Goal: Task Accomplishment & Management: Manage account settings

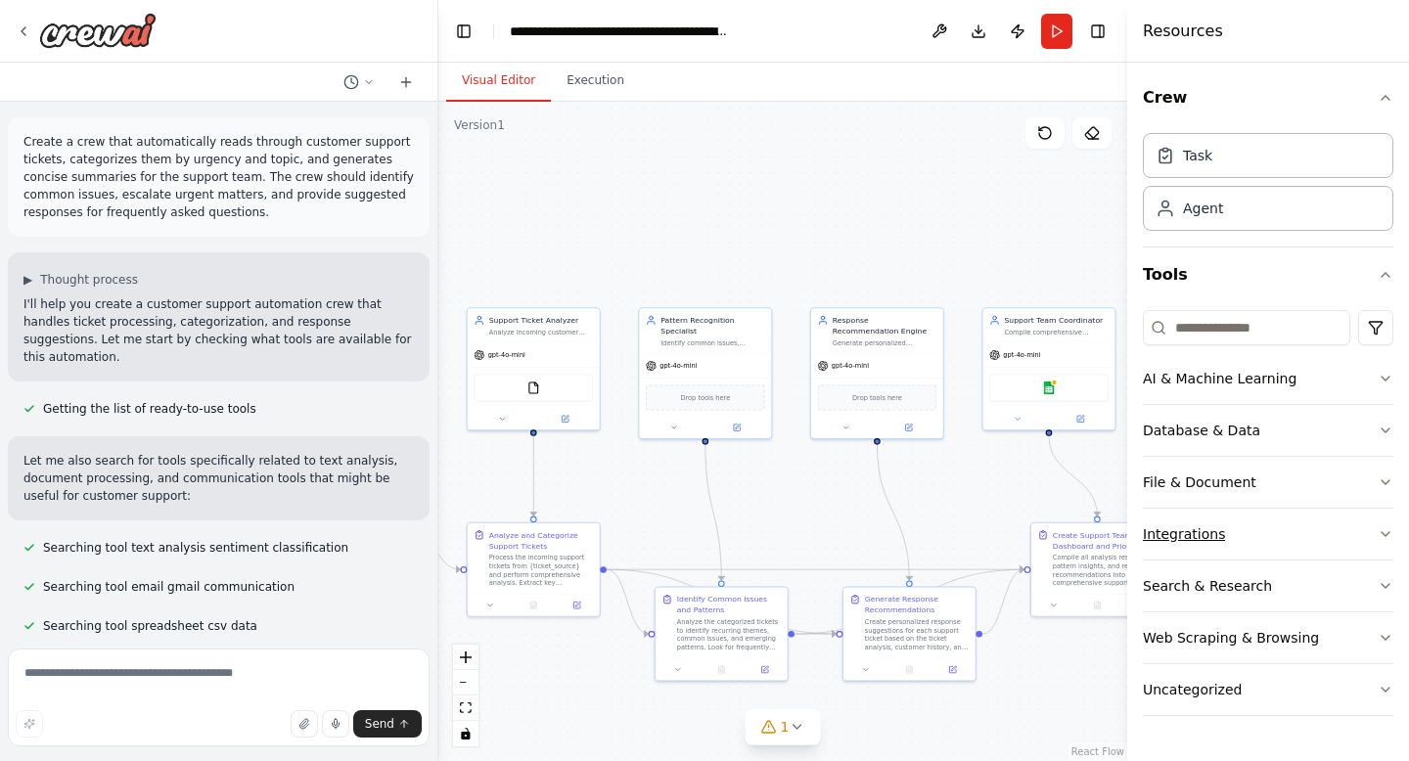
click at [1188, 537] on div "Integrations" at bounding box center [1184, 534] width 82 height 20
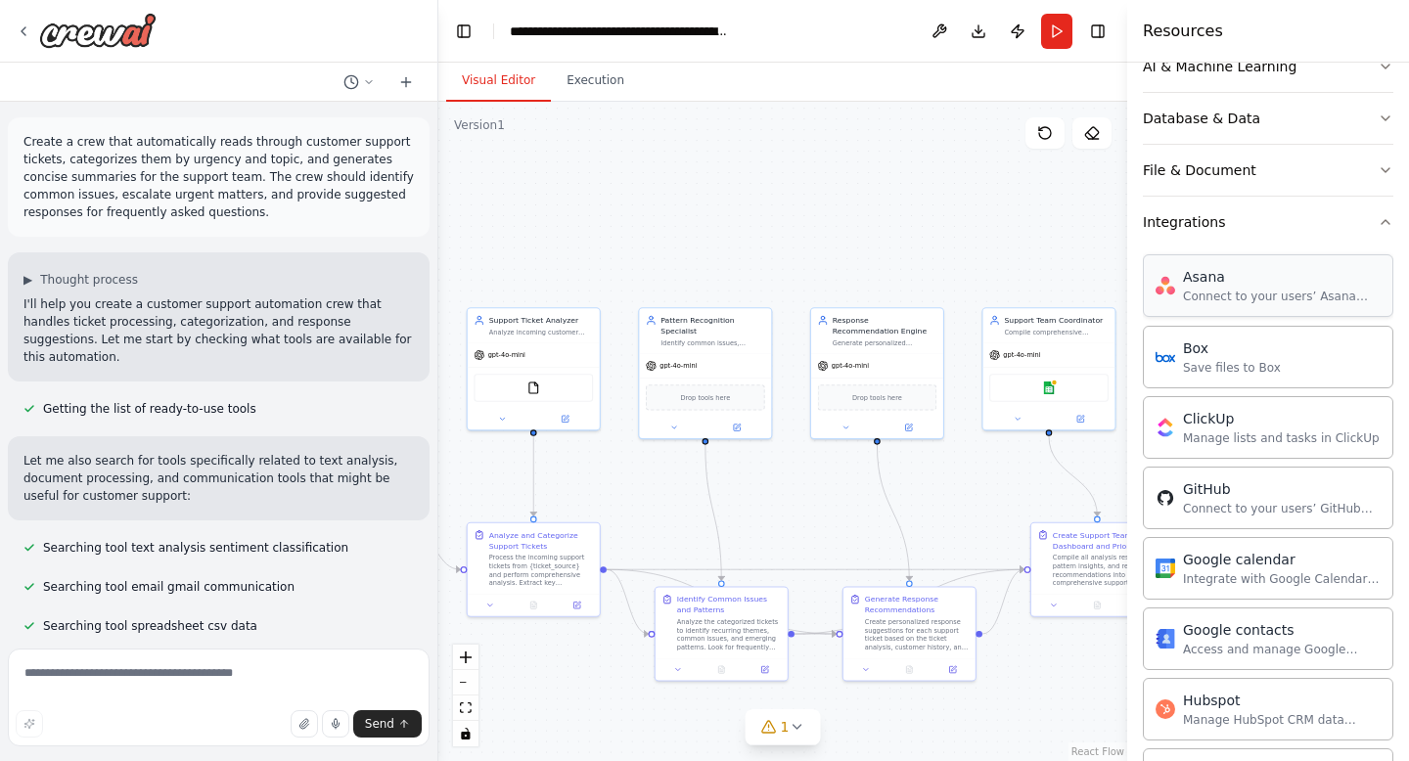
scroll to position [396, 0]
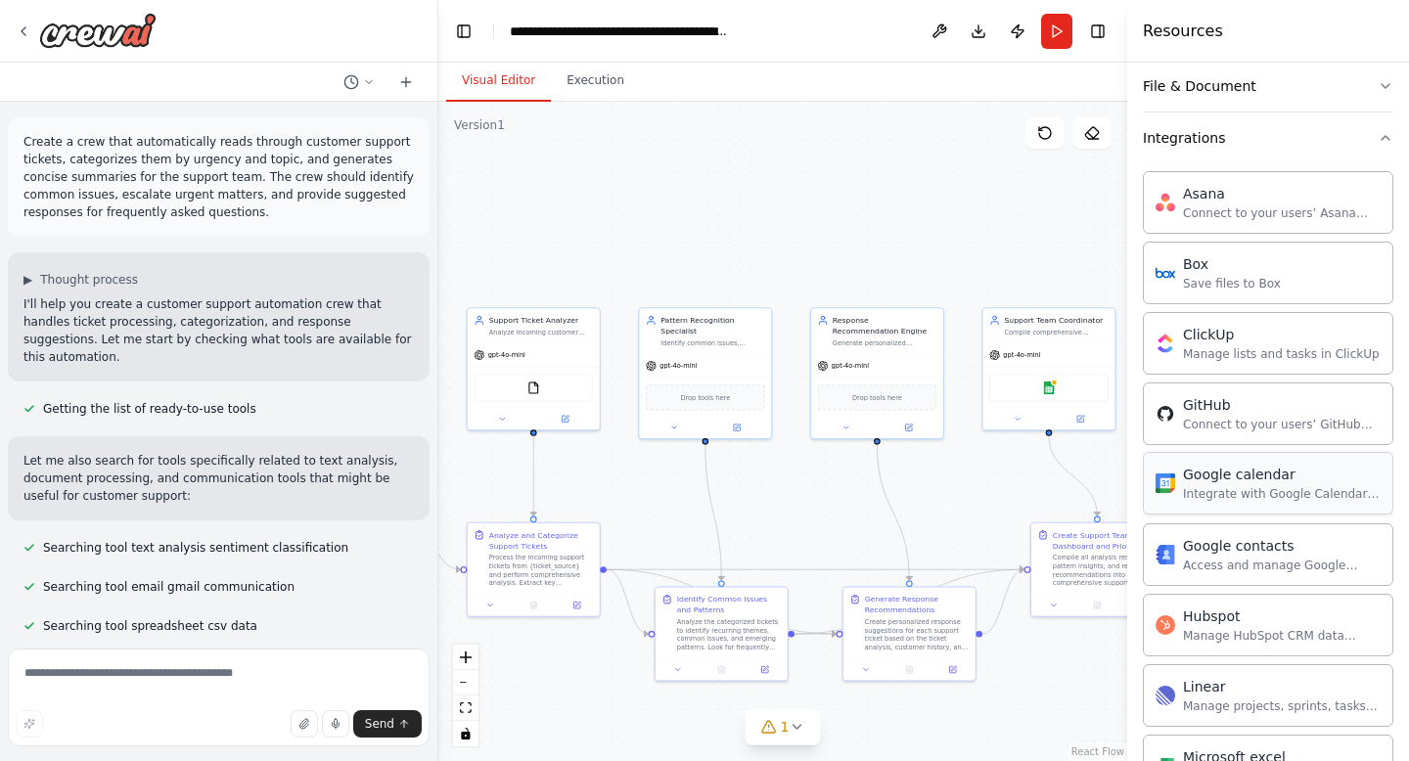
click at [1241, 482] on div "Google calendar" at bounding box center [1282, 475] width 198 height 20
click at [19, 25] on icon at bounding box center [24, 31] width 16 height 16
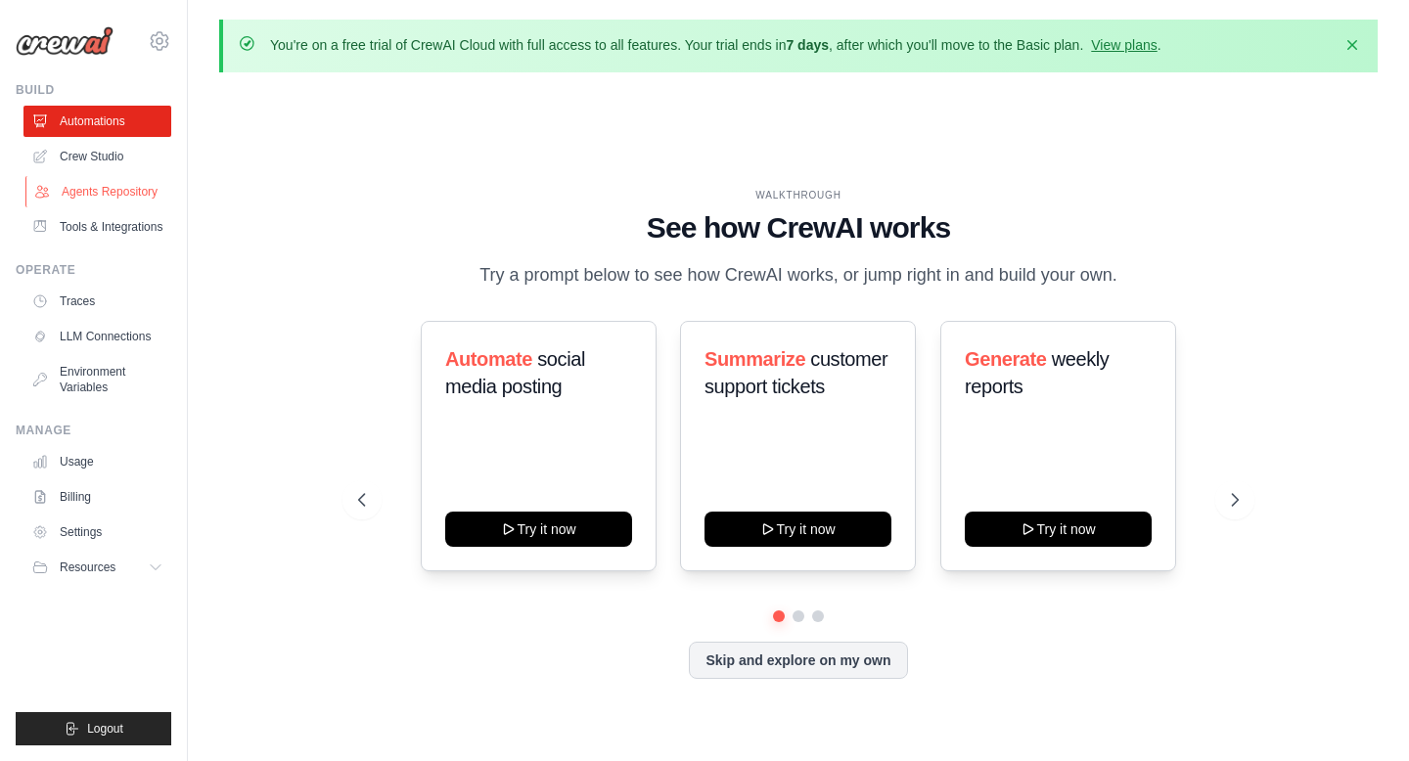
click at [108, 196] on link "Agents Repository" at bounding box center [99, 191] width 148 height 31
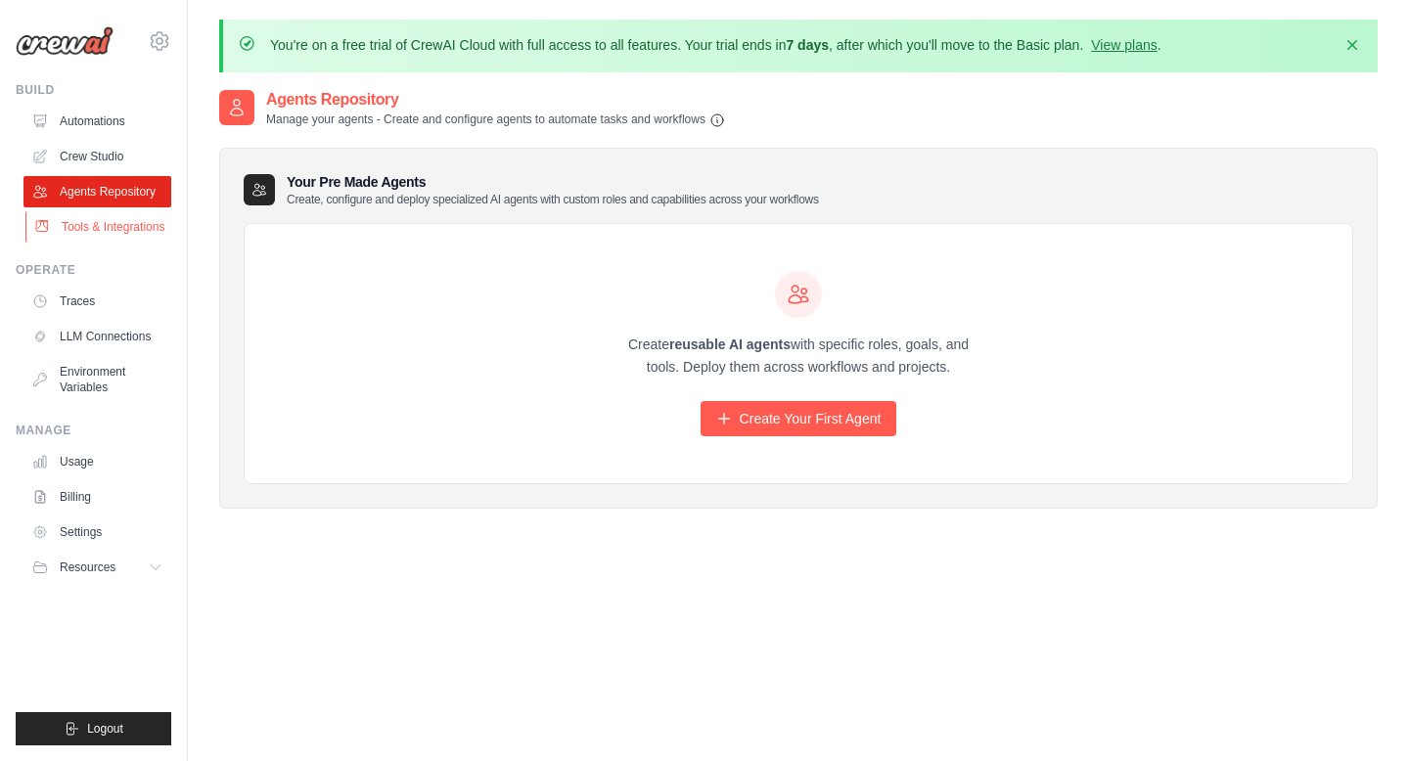
click at [101, 224] on link "Tools & Integrations" at bounding box center [99, 226] width 148 height 31
click at [74, 224] on link "Tools & Integrations" at bounding box center [99, 226] width 148 height 31
click at [83, 332] on link "LLM Connections" at bounding box center [99, 336] width 148 height 31
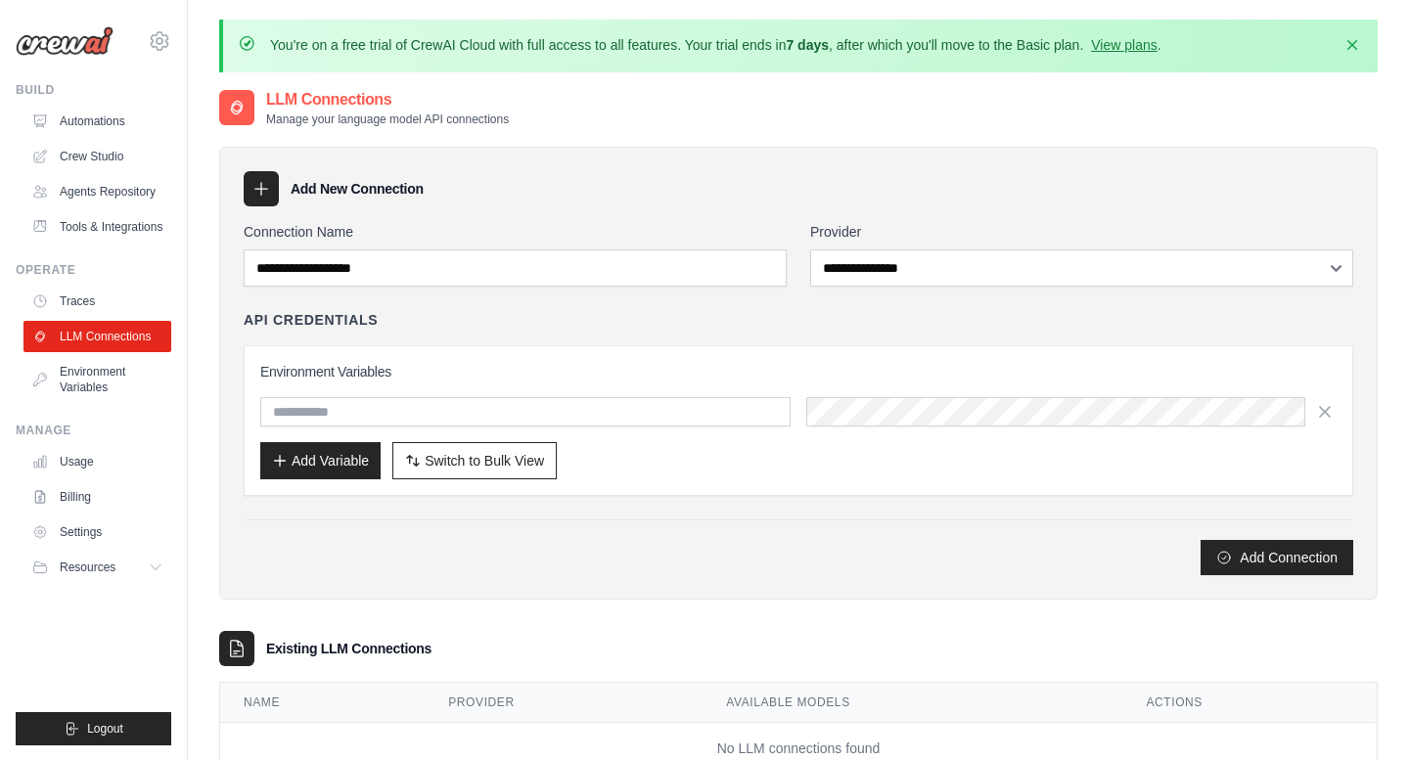
click at [103, 400] on link "Environment Variables" at bounding box center [97, 379] width 148 height 47
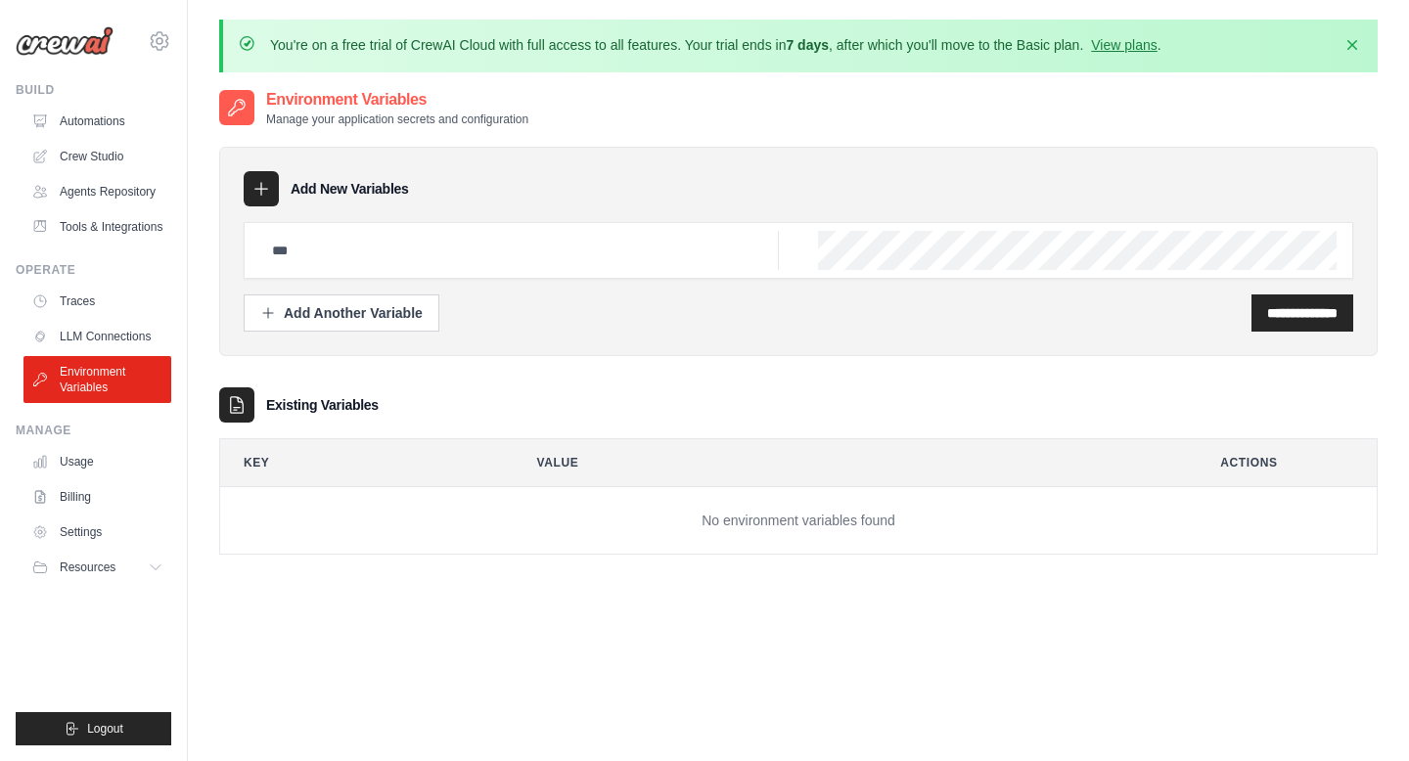
click at [1119, 55] on div "You're on a free trial of CrewAI Cloud with full access to all features. Your t…" at bounding box center [715, 46] width 891 height 22
click at [1119, 46] on link "View plans" at bounding box center [1124, 45] width 66 height 16
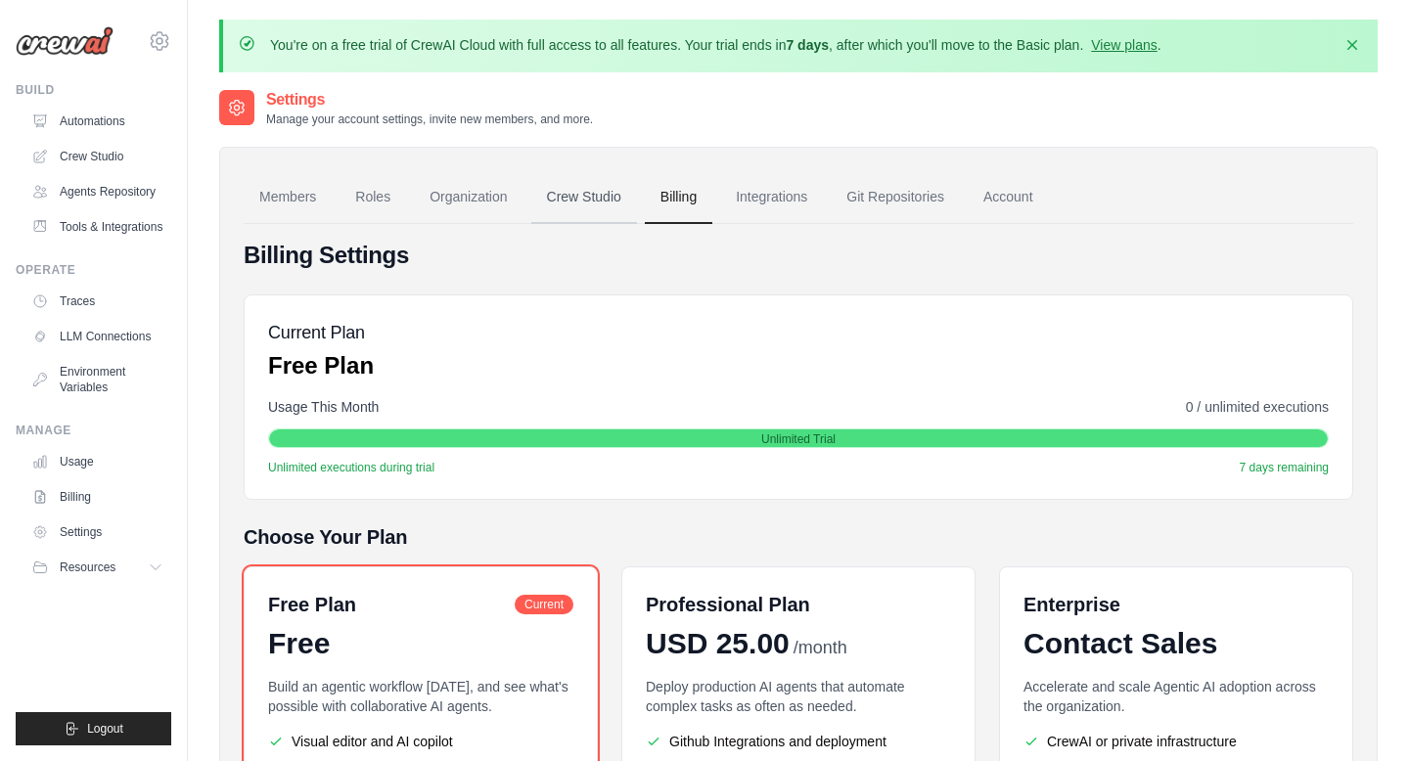
click at [600, 215] on link "Crew Studio" at bounding box center [584, 197] width 106 height 53
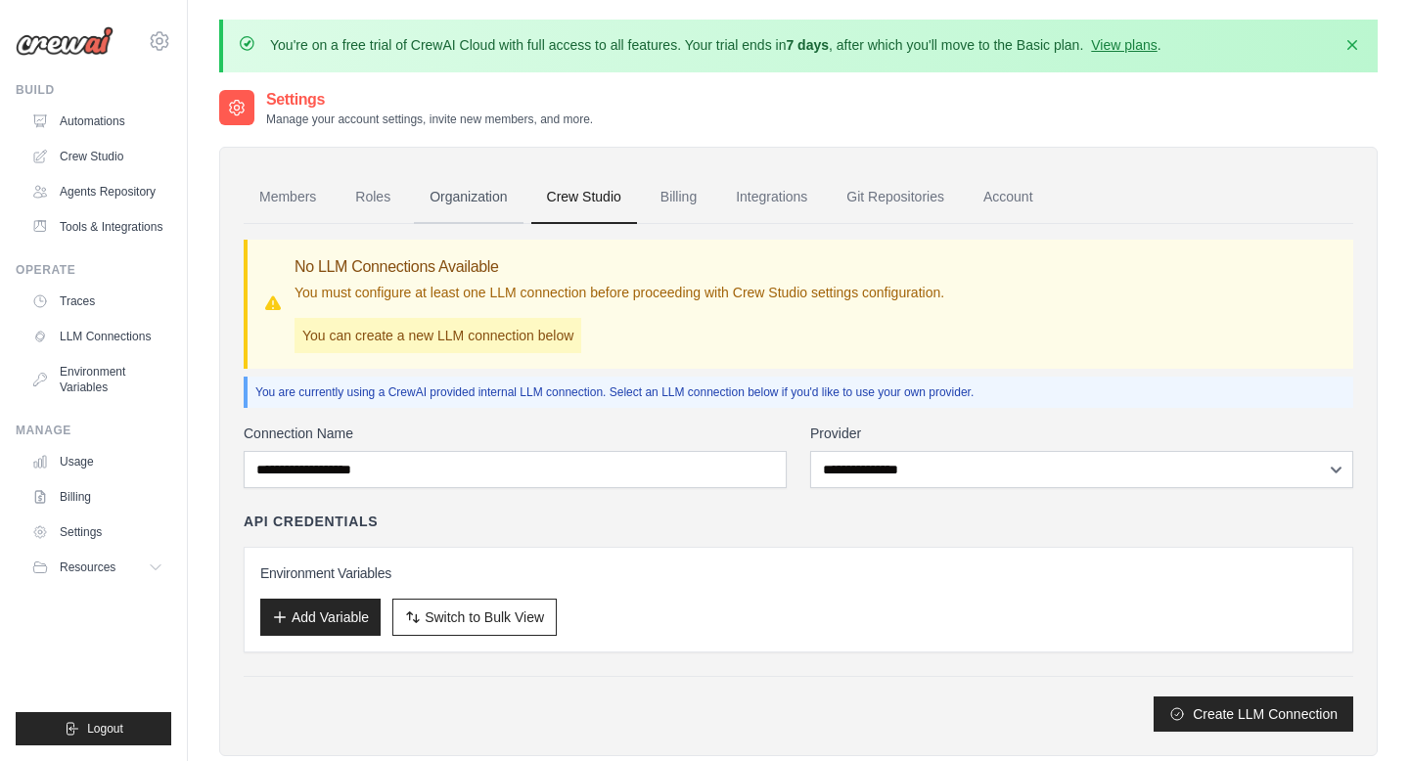
click at [494, 202] on link "Organization" at bounding box center [468, 197] width 109 height 53
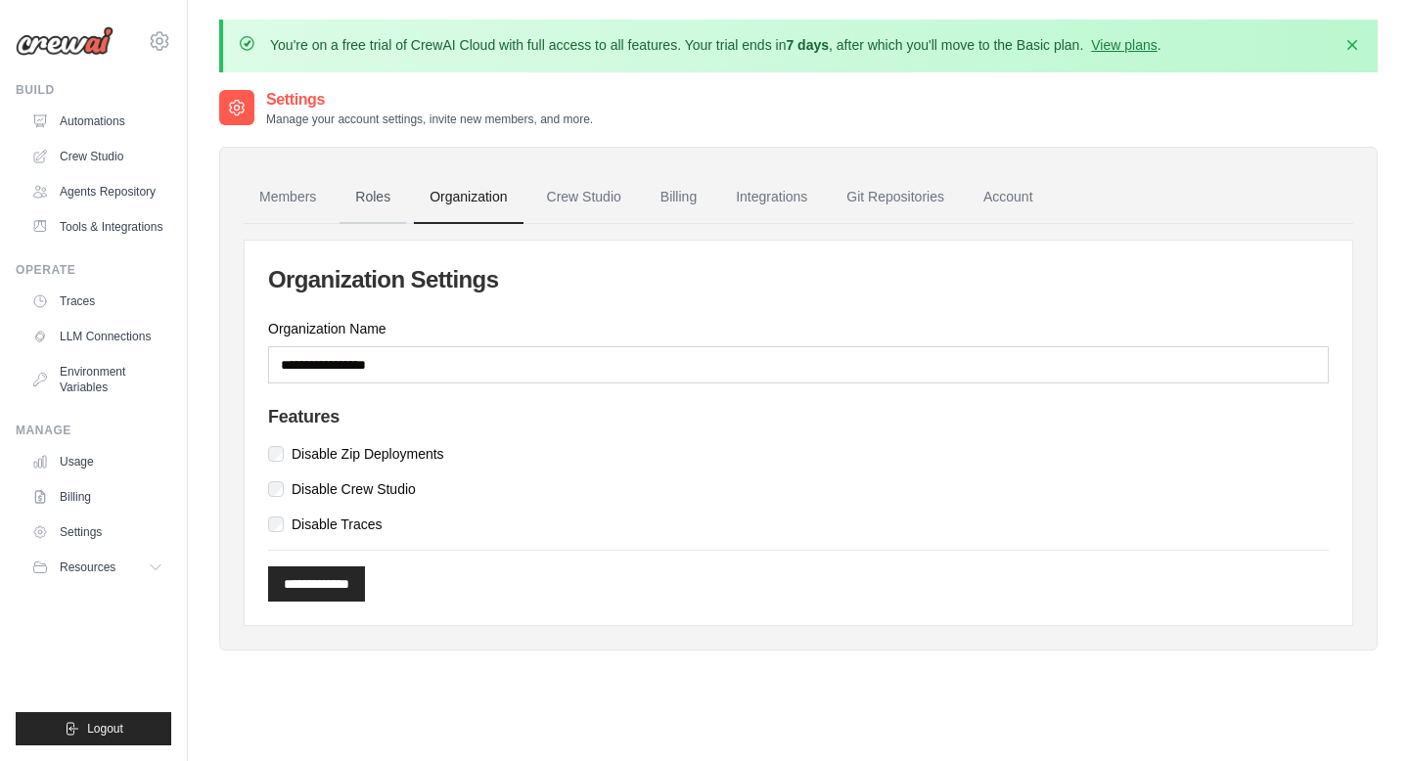
click at [399, 200] on link "Roles" at bounding box center [372, 197] width 67 height 53
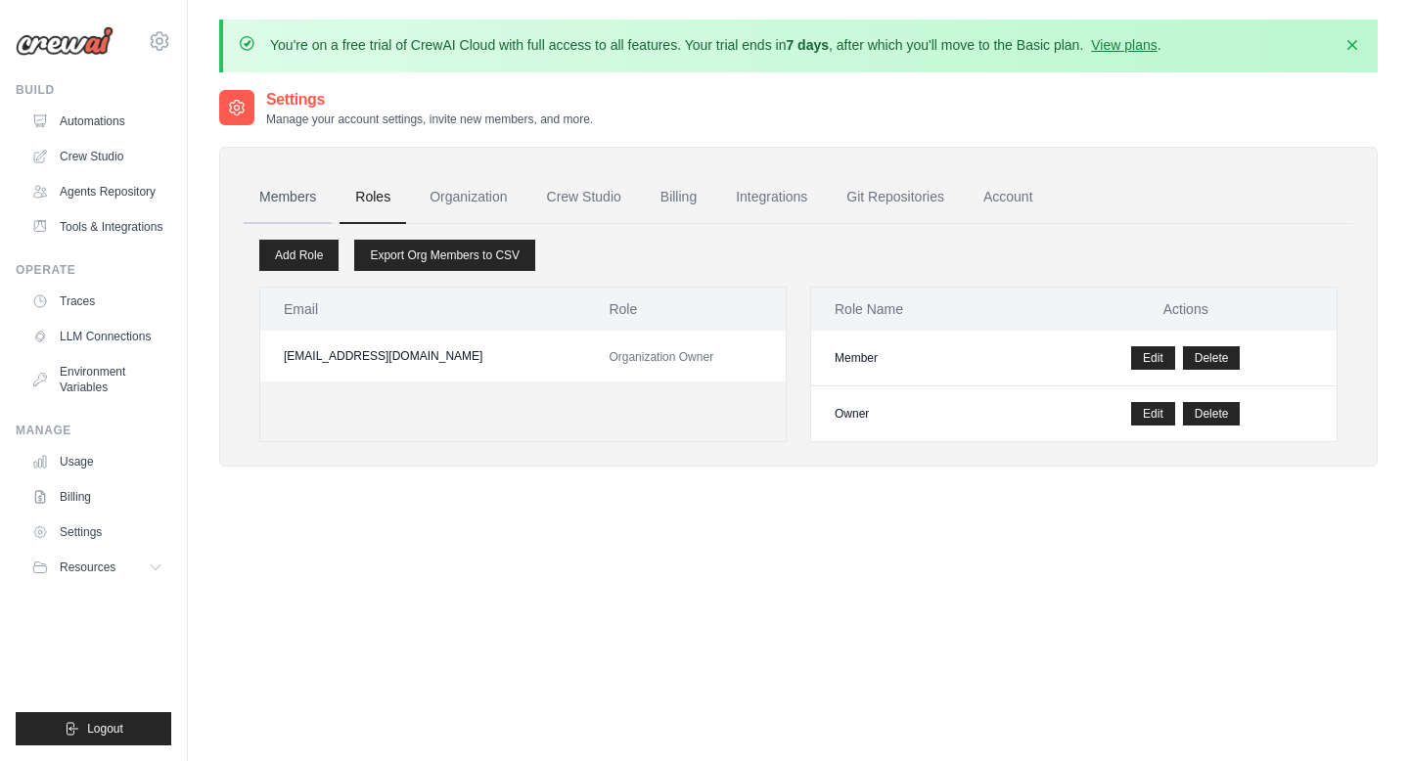
click at [287, 186] on link "Members" at bounding box center [288, 197] width 88 height 53
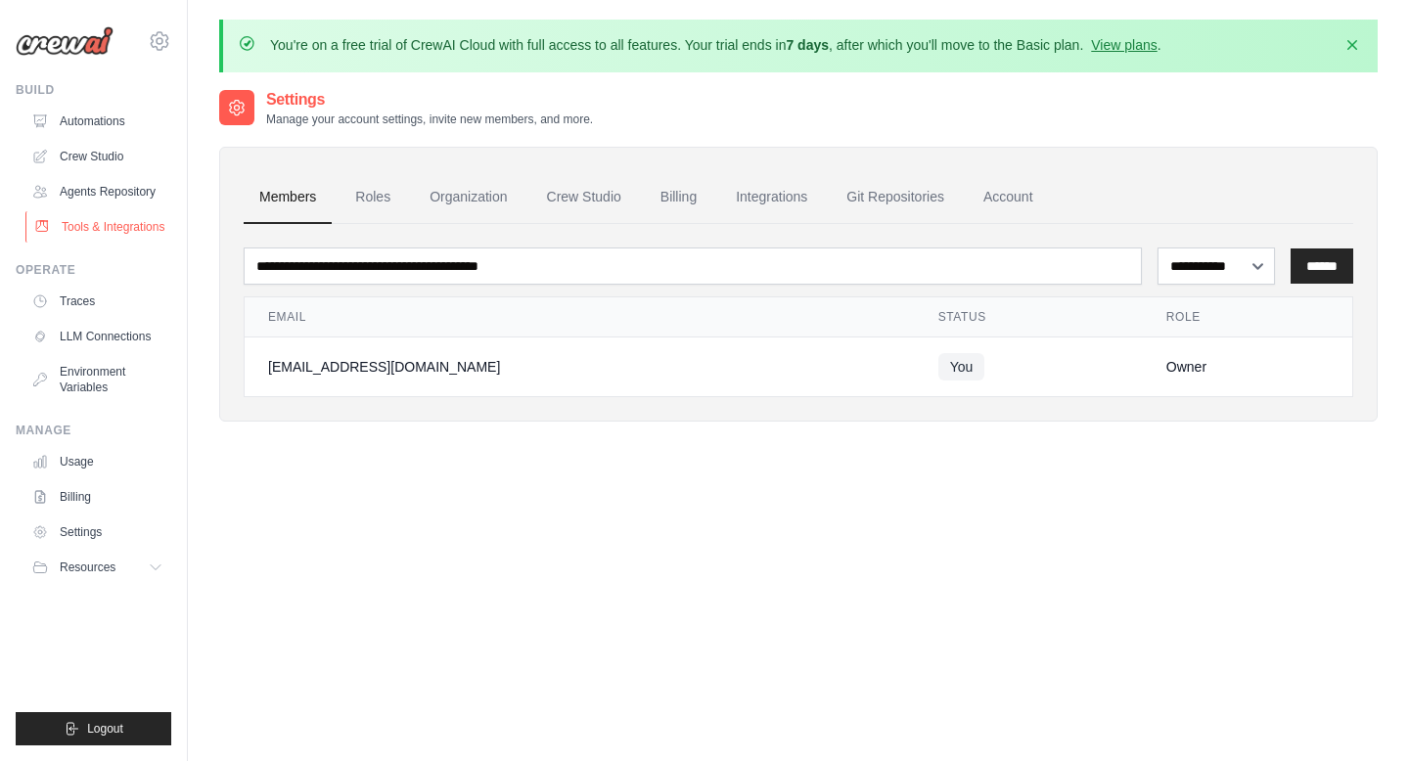
click at [149, 221] on link "Tools & Integrations" at bounding box center [99, 226] width 148 height 31
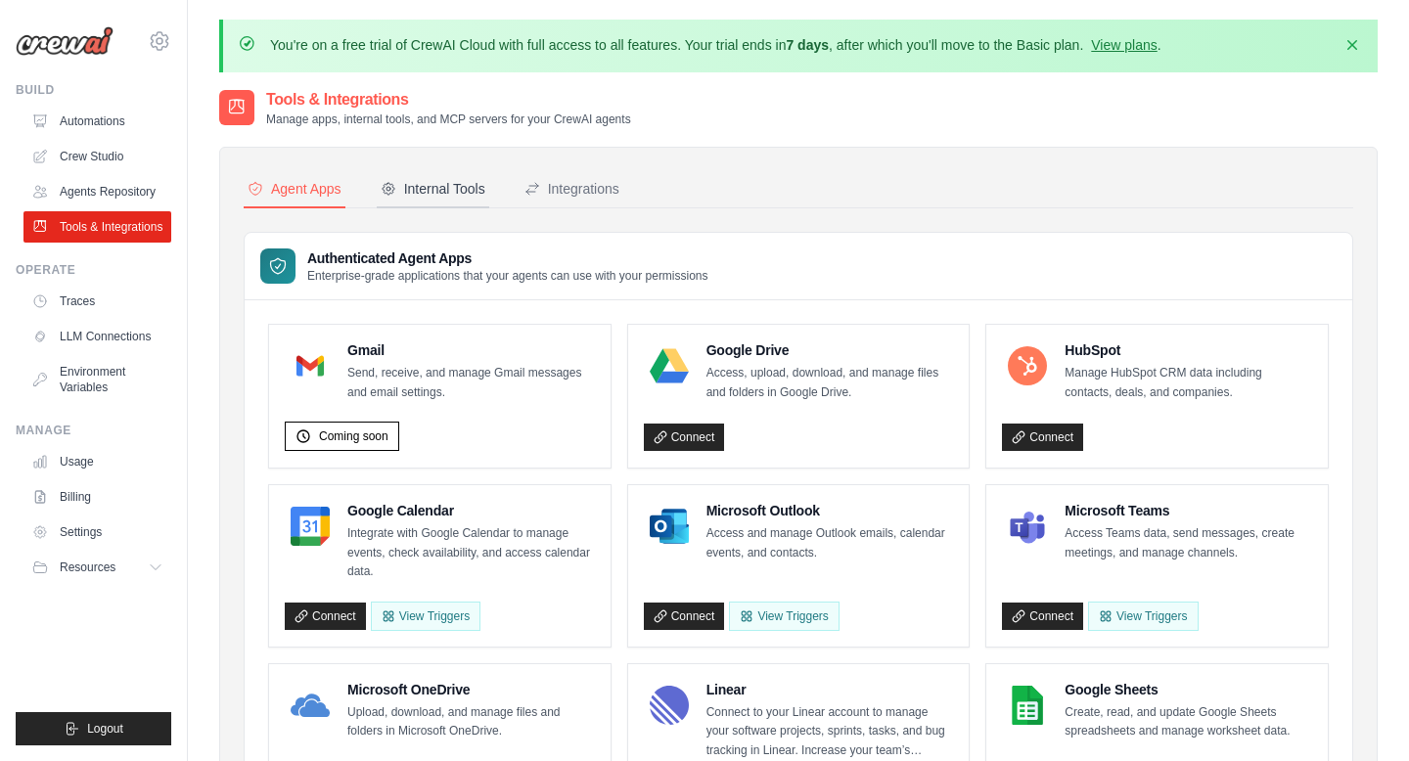
click at [442, 202] on button "Internal Tools" at bounding box center [433, 189] width 112 height 37
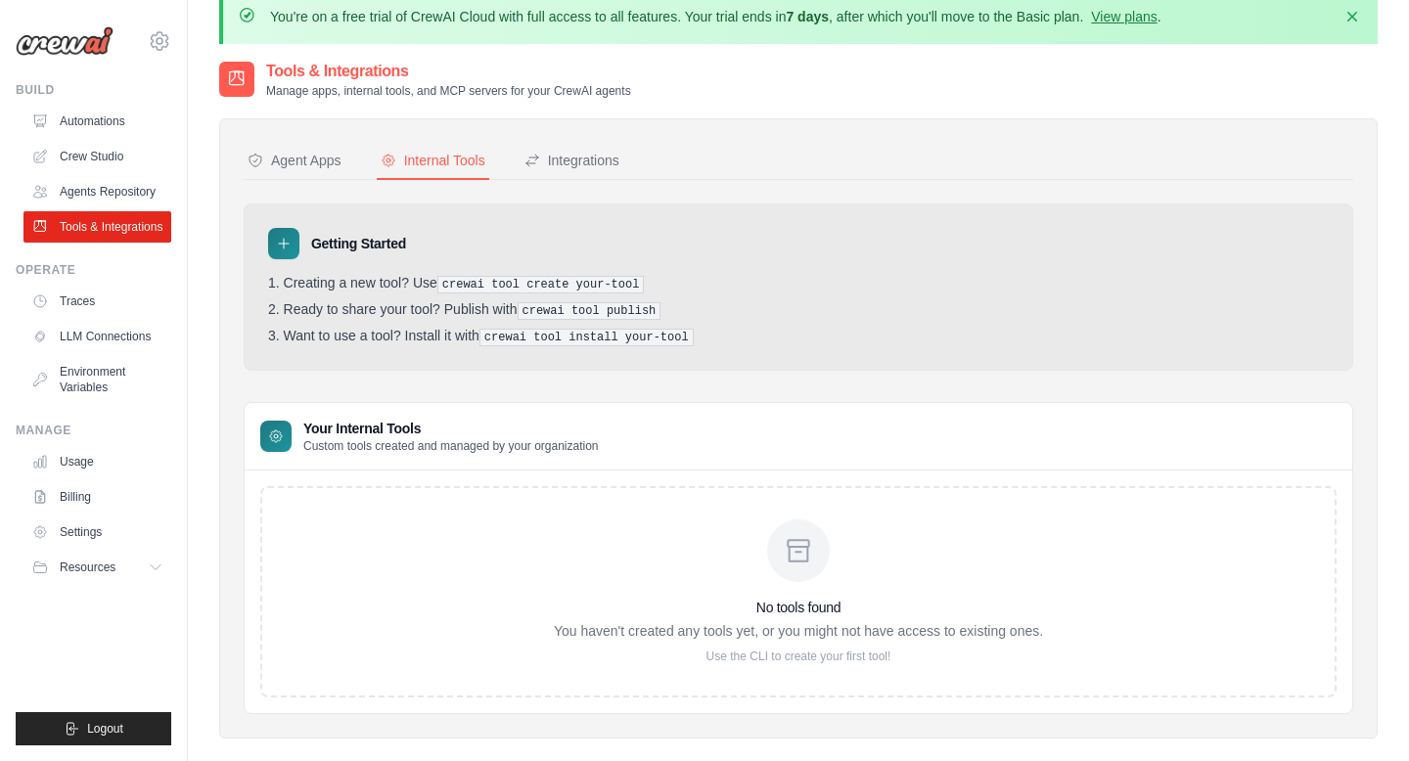
scroll to position [46, 0]
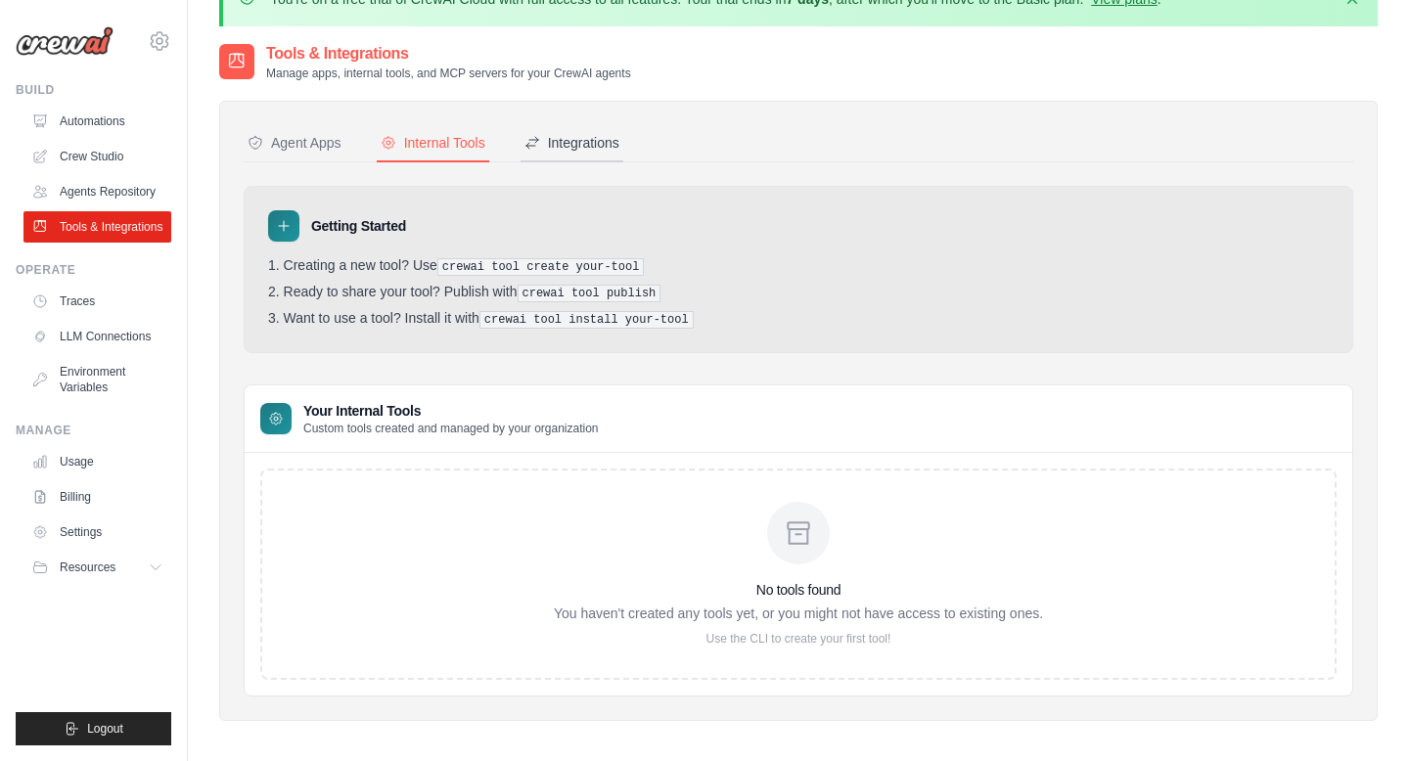
click at [590, 150] on div "Integrations" at bounding box center [571, 143] width 95 height 20
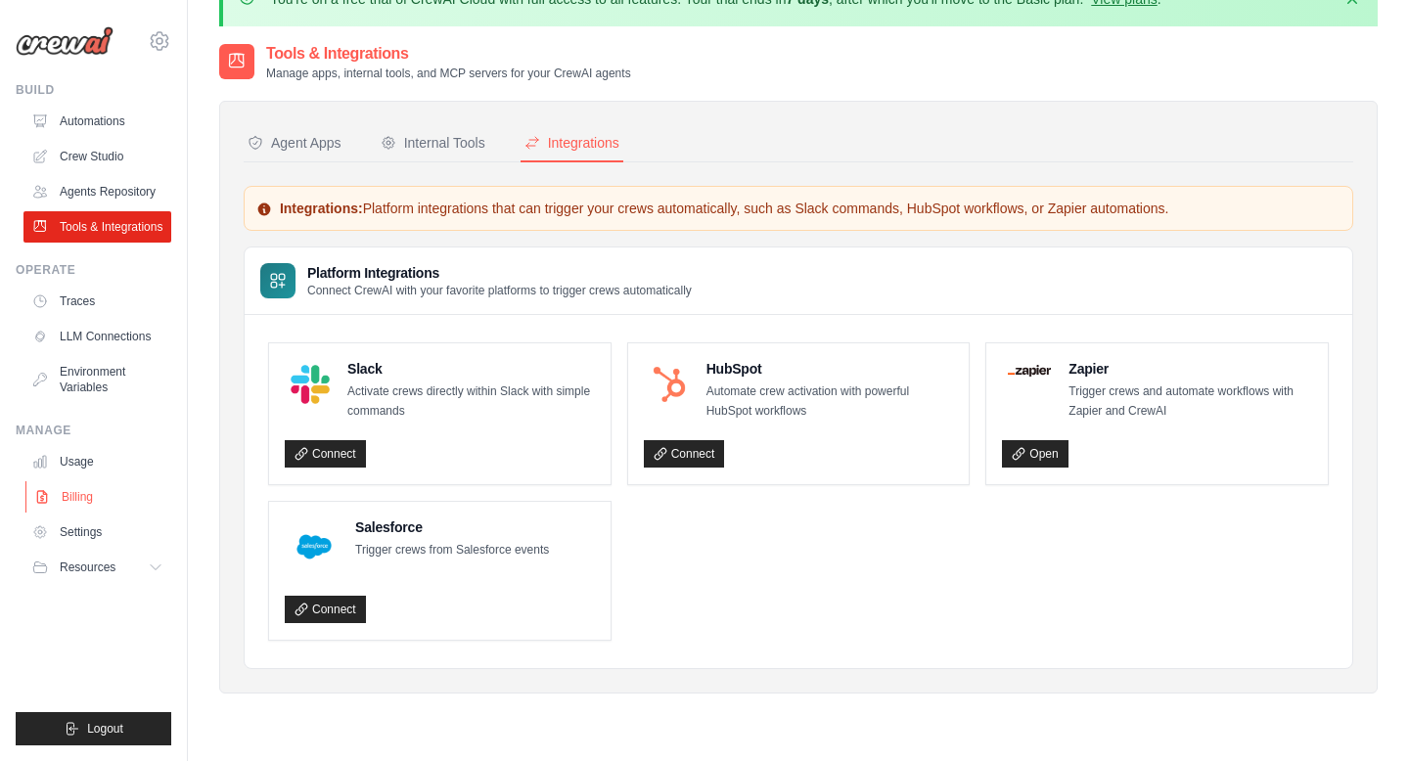
click at [79, 492] on link "Billing" at bounding box center [99, 496] width 148 height 31
click at [78, 468] on link "Usage" at bounding box center [99, 461] width 148 height 31
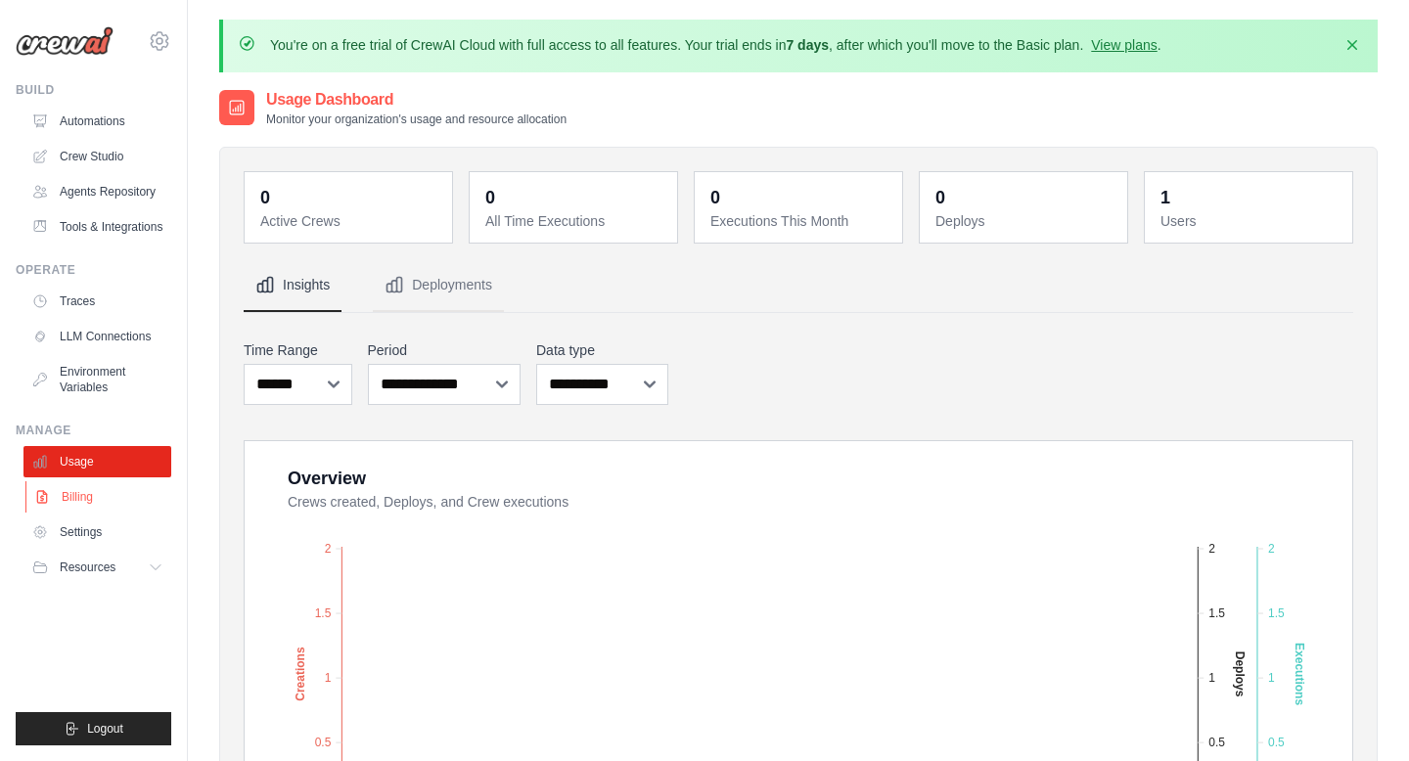
click at [103, 507] on link "Billing" at bounding box center [99, 496] width 148 height 31
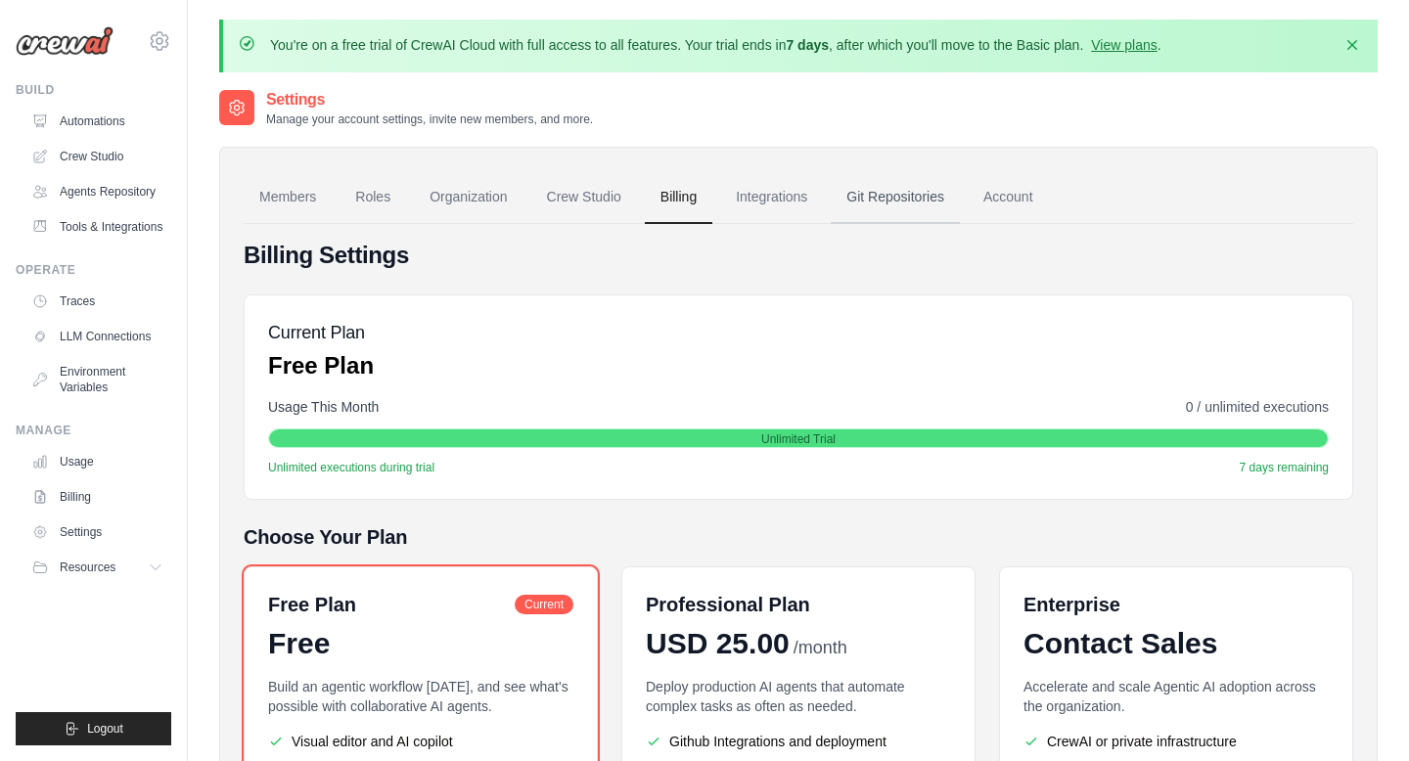
click at [874, 215] on link "Git Repositories" at bounding box center [895, 197] width 129 height 53
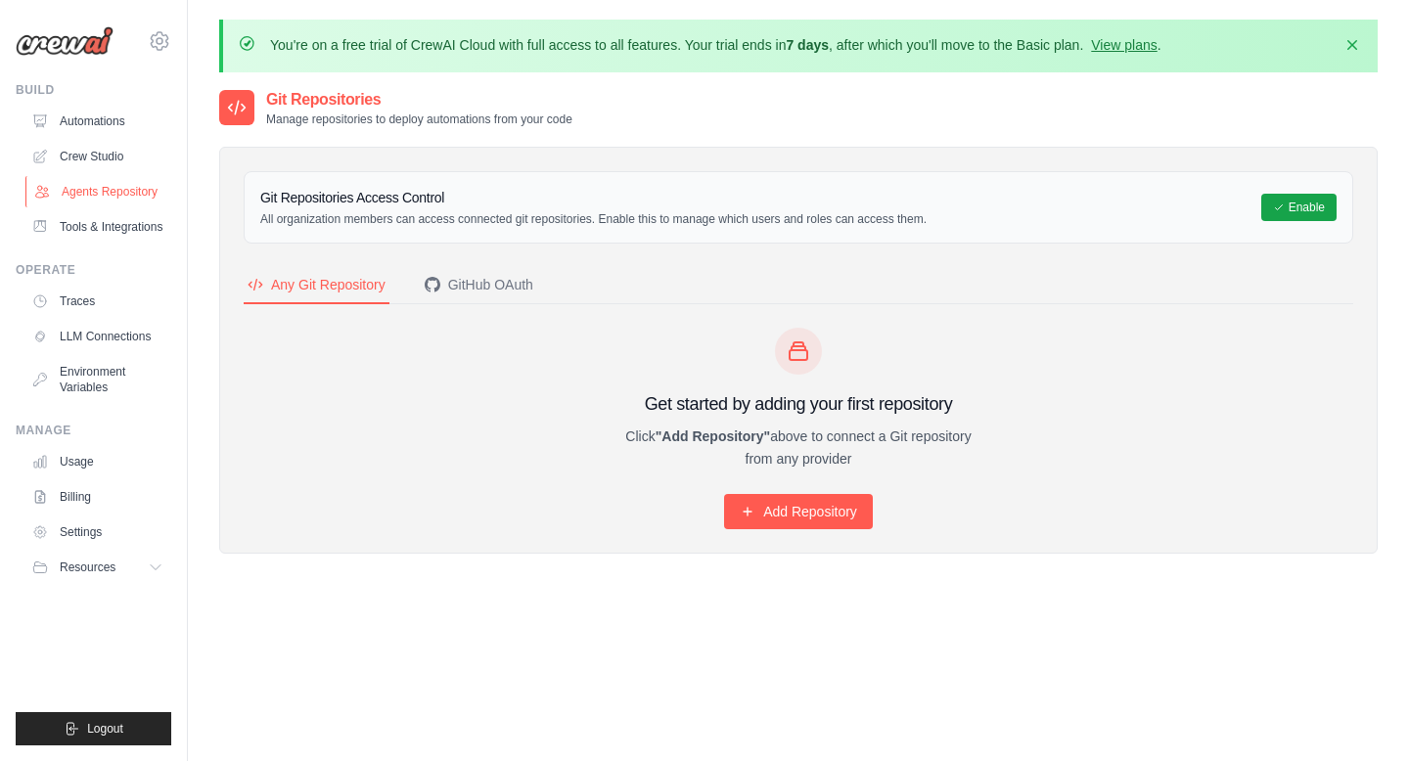
click at [125, 196] on link "Agents Repository" at bounding box center [99, 191] width 148 height 31
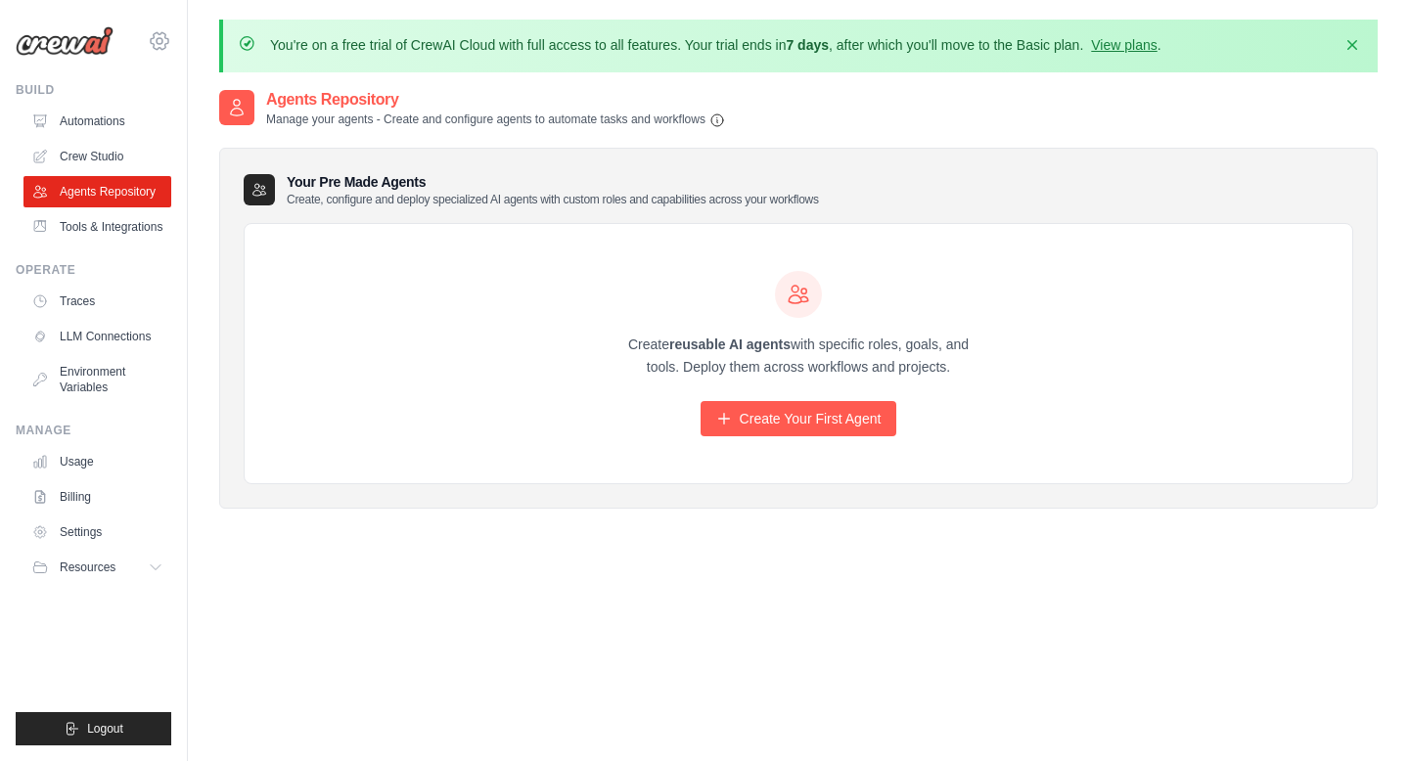
click at [158, 46] on icon at bounding box center [159, 40] width 23 height 23
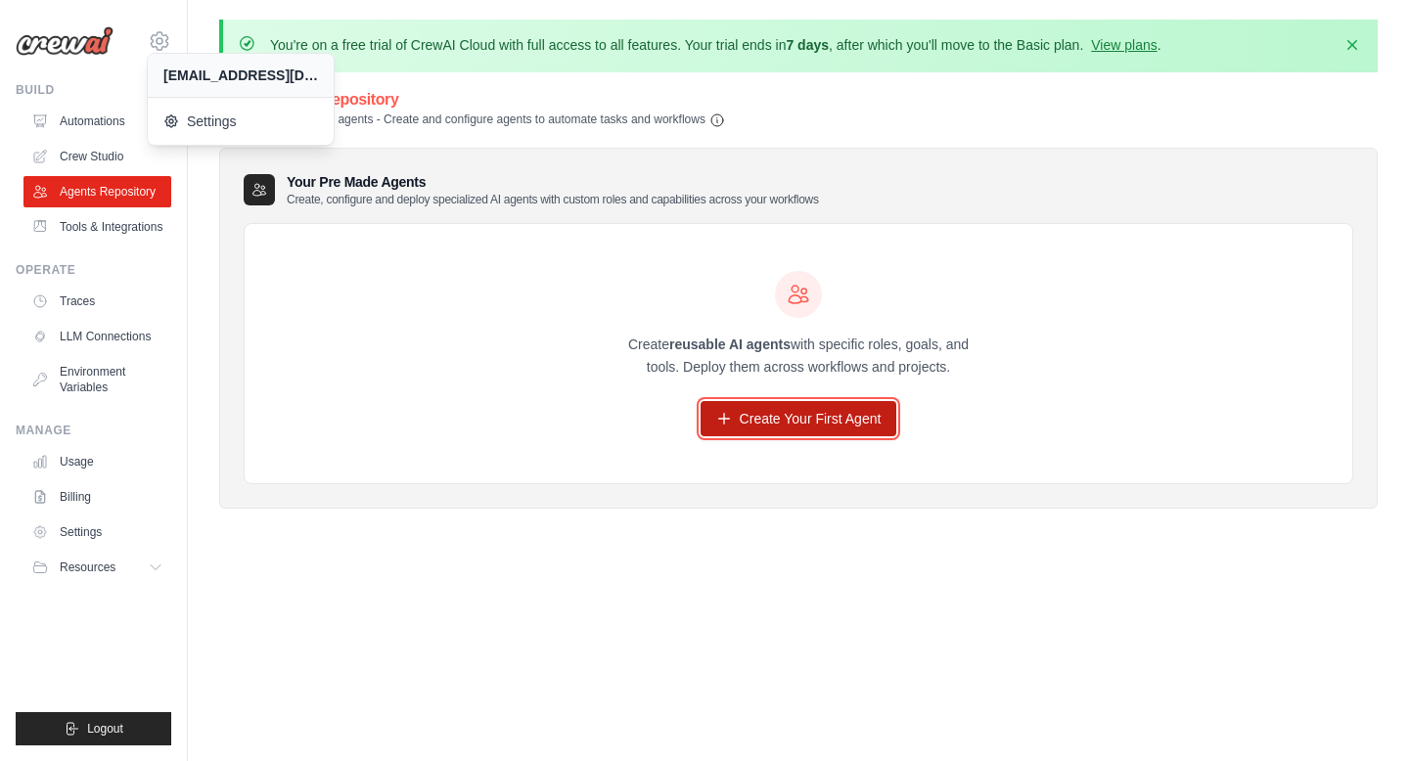
click at [812, 429] on link "Create Your First Agent" at bounding box center [798, 418] width 197 height 35
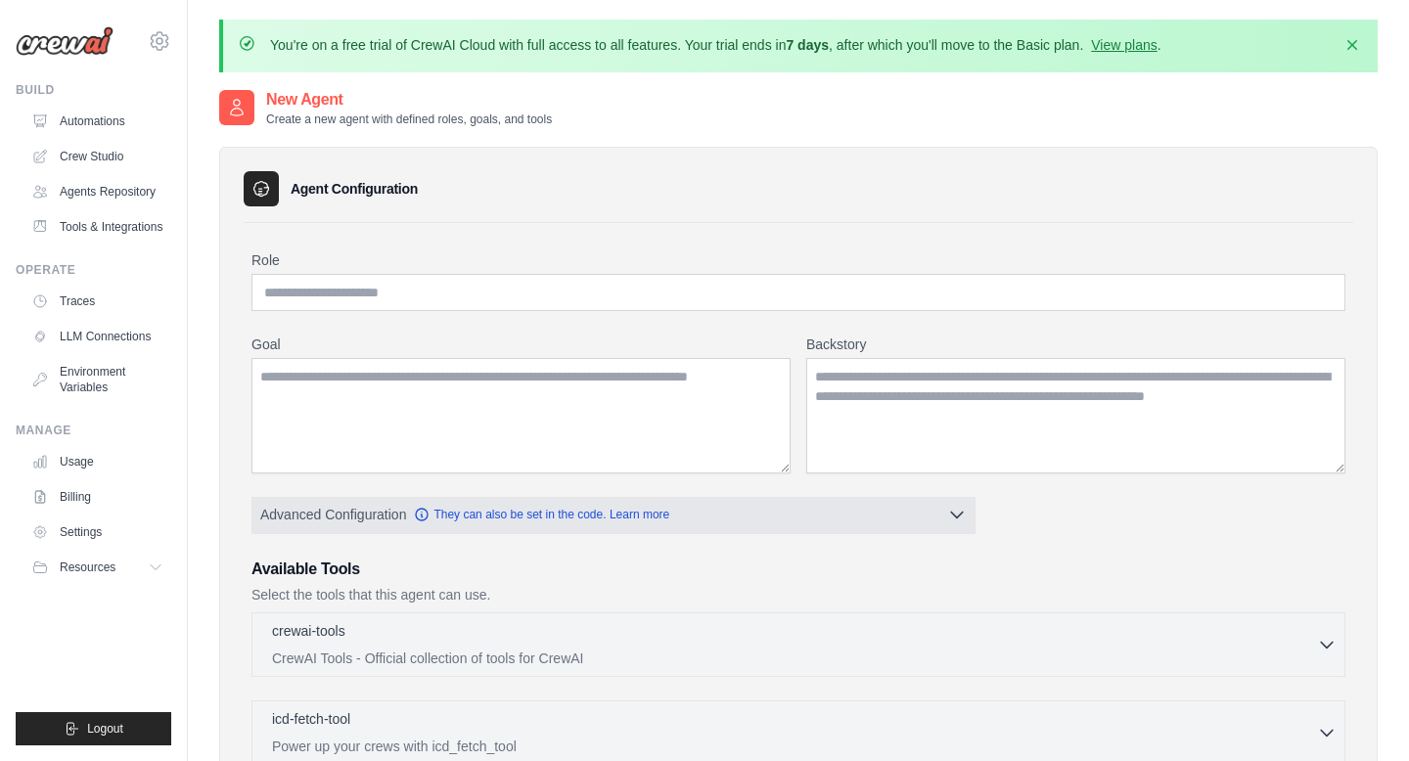
click at [942, 517] on button "Advanced Configuration They can also be set in the code. Learn more" at bounding box center [613, 514] width 722 height 35
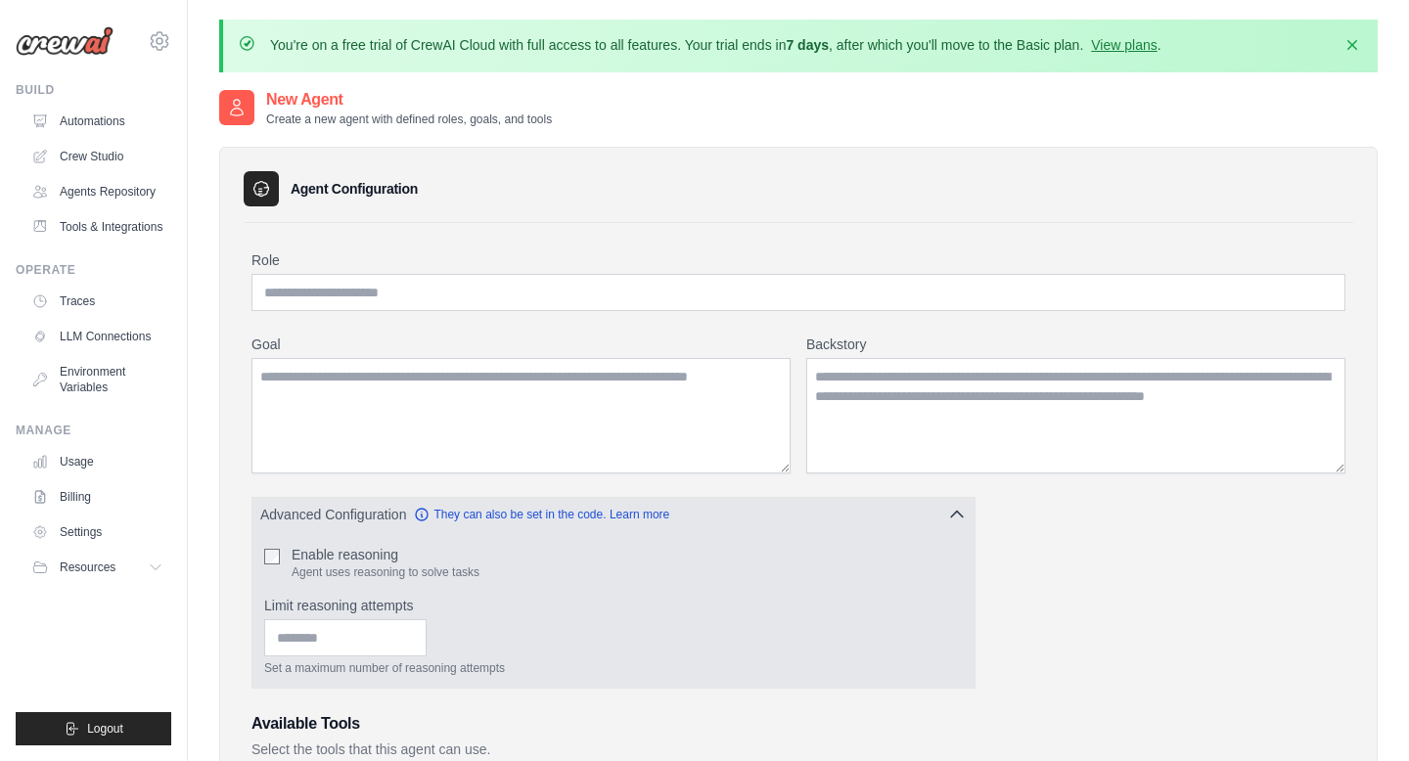
click at [941, 519] on button "Advanced Configuration They can also be set in the code. Learn more" at bounding box center [613, 514] width 722 height 35
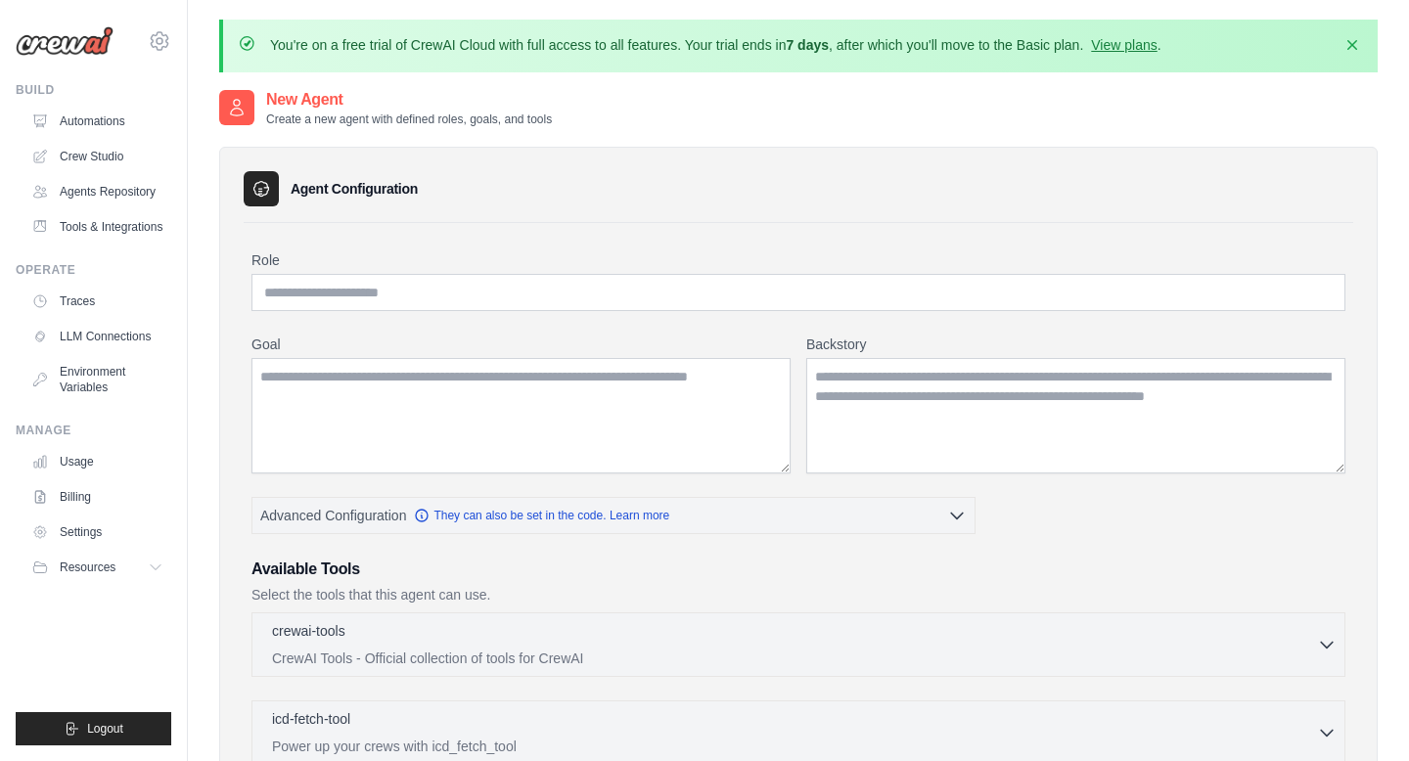
click at [736, 43] on p "You're on a free trial of CrewAI Cloud with full access to all features. Your t…" at bounding box center [715, 45] width 891 height 20
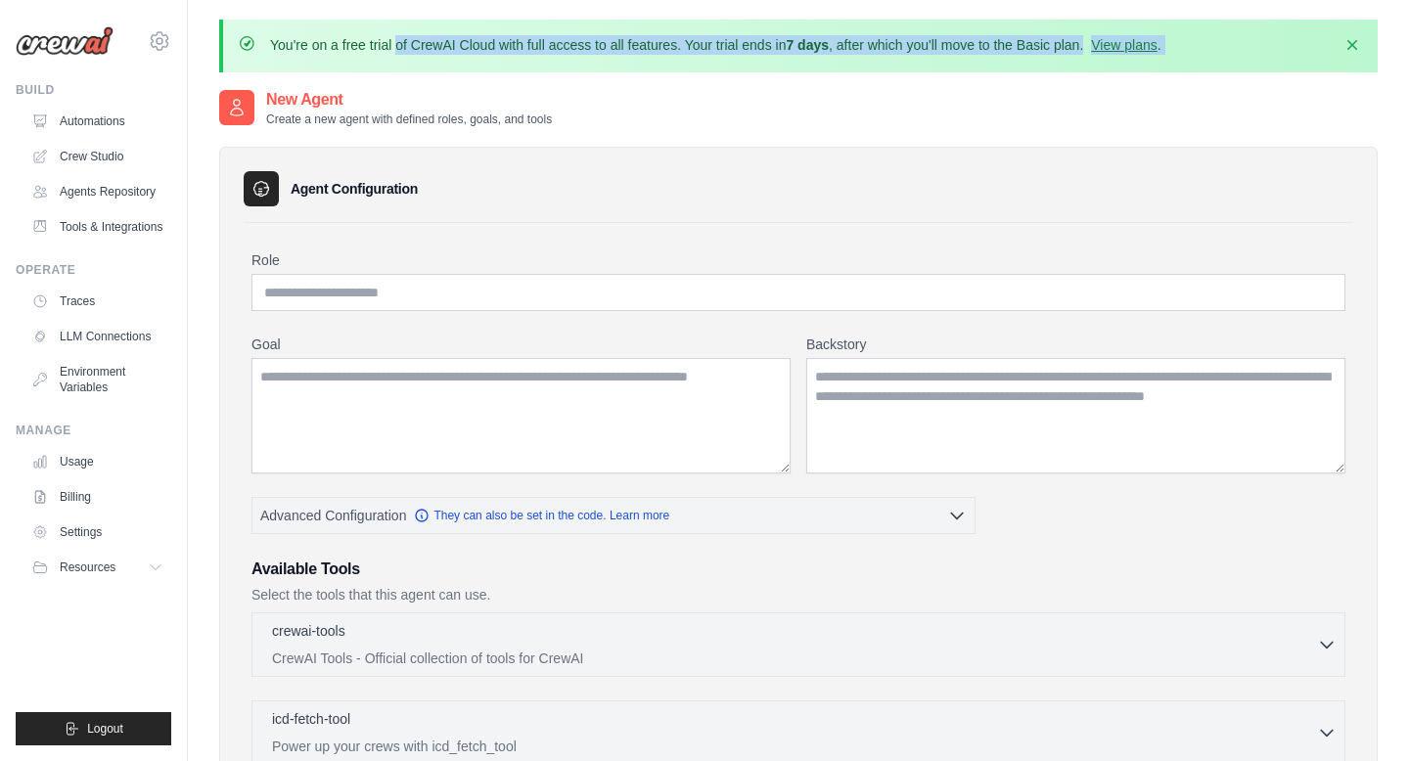
click at [333, 45] on p "You're on a free trial of CrewAI Cloud with full access to all features. Your t…" at bounding box center [715, 45] width 891 height 20
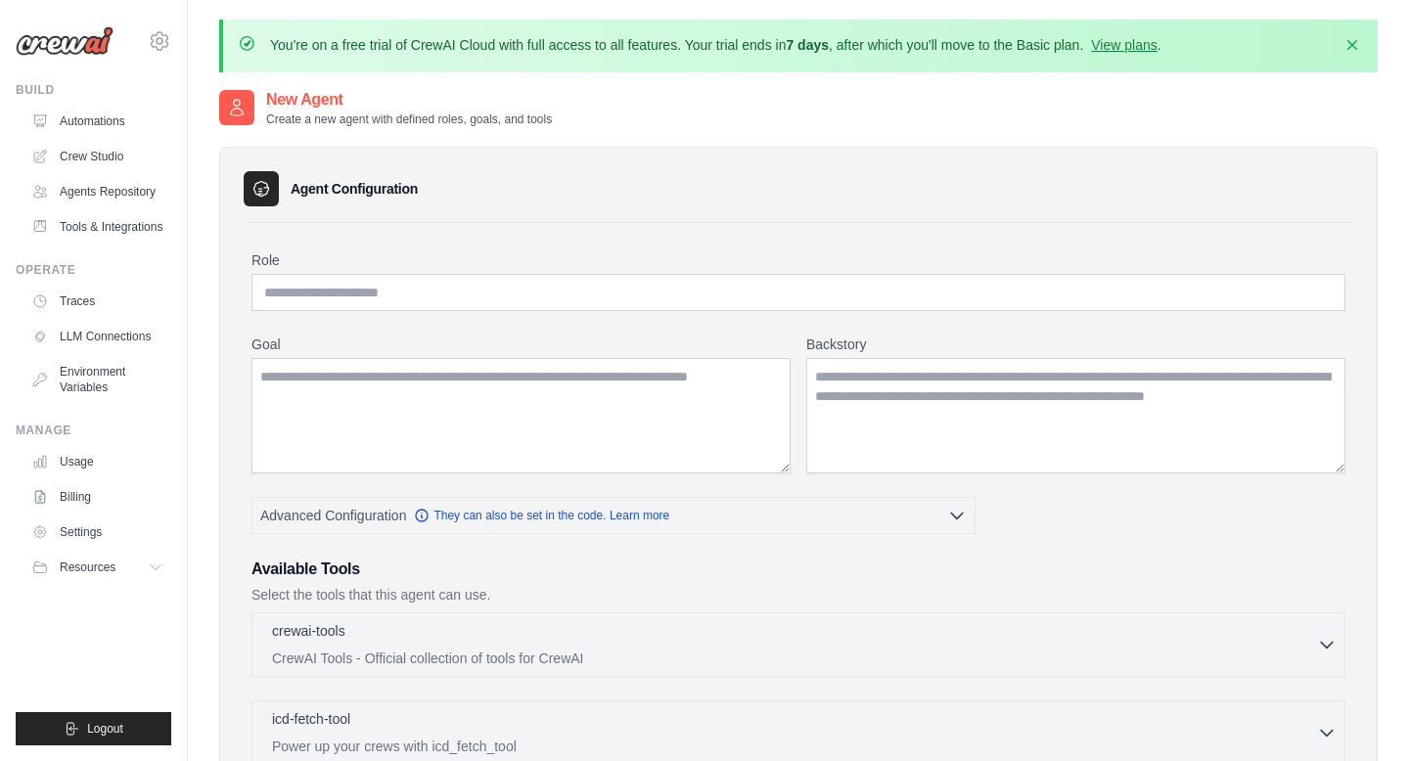
click at [333, 45] on p "You're on a free trial of CrewAI Cloud with full access to all features. Your t…" at bounding box center [715, 45] width 891 height 20
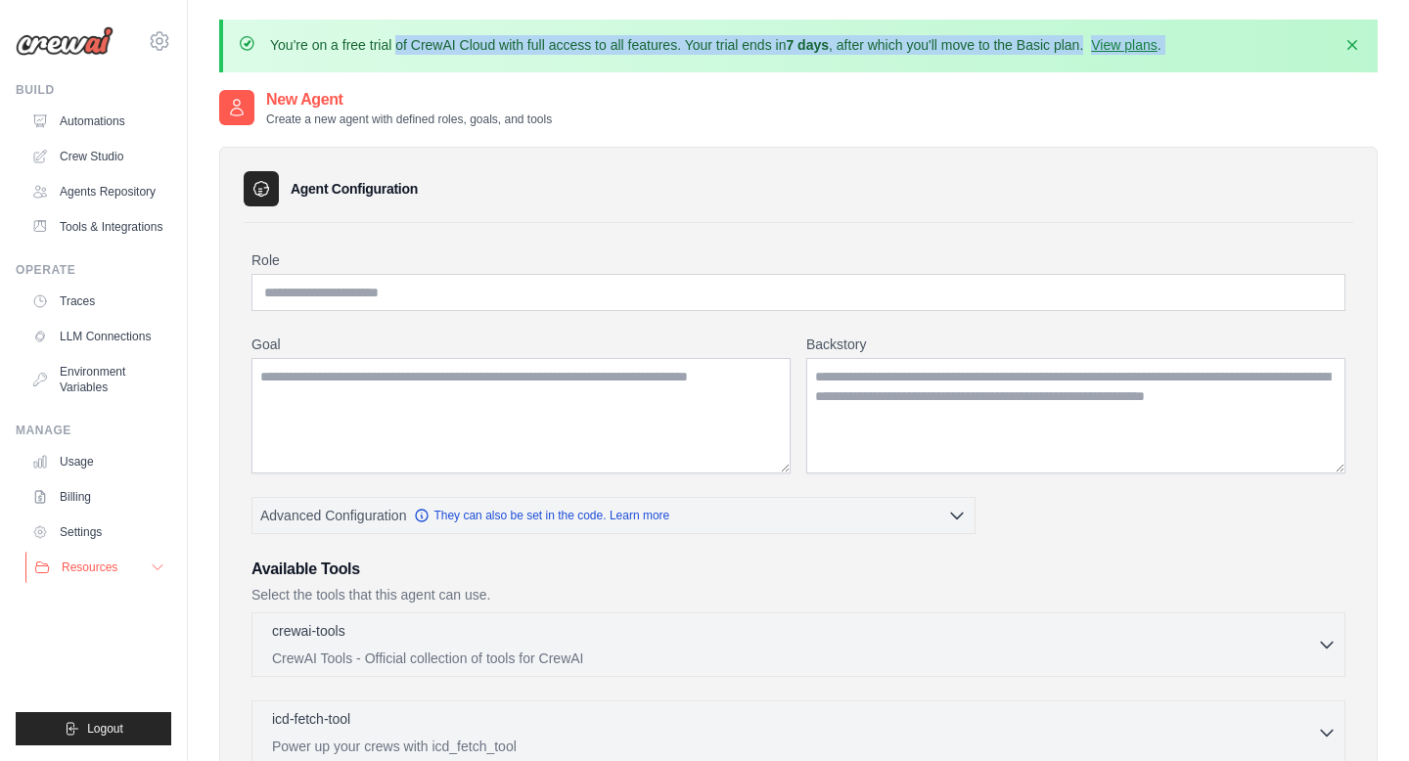
click at [118, 559] on button "Resources" at bounding box center [99, 567] width 148 height 31
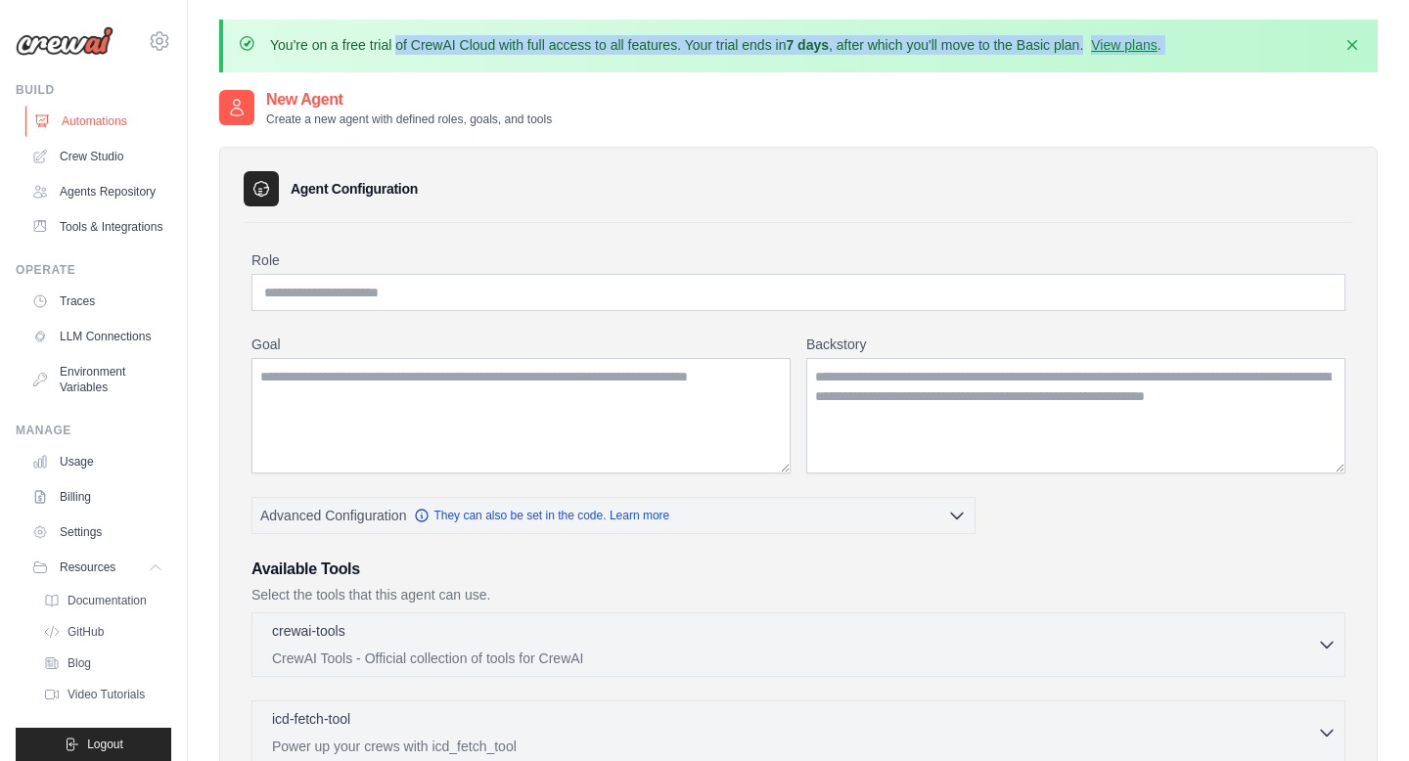
click at [49, 106] on link "Automations" at bounding box center [99, 121] width 148 height 31
